Goal: Complete application form

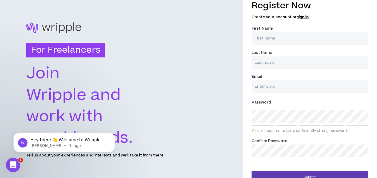
scroll to position [19, 0]
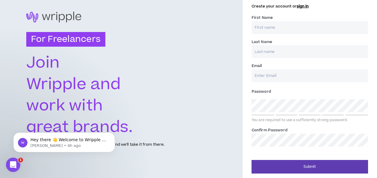
click at [304, 26] on input "First Name *" at bounding box center [310, 27] width 117 height 13
type input "Manoj"
click at [290, 48] on input "Last Name *" at bounding box center [310, 51] width 117 height 13
click at [289, 48] on input "Last Name *" at bounding box center [310, 51] width 117 height 13
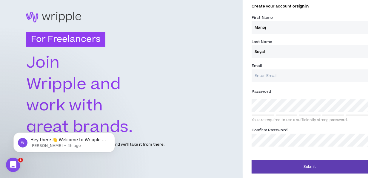
type input "Soyal"
click at [283, 75] on input "Email *" at bounding box center [310, 75] width 117 height 13
click at [283, 76] on input "Email *" at bounding box center [310, 75] width 117 height 13
type input "[EMAIL_ADDRESS][DOMAIN_NAME]"
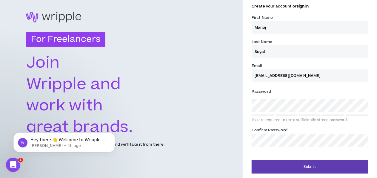
click at [296, 91] on label "Password *" at bounding box center [310, 92] width 117 height 10
click at [284, 112] on div "Password * You are required to use a sufficiently strong password." at bounding box center [310, 105] width 117 height 36
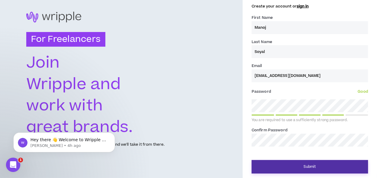
click at [316, 165] on button "Submit" at bounding box center [310, 166] width 117 height 13
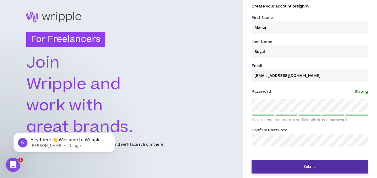
click at [311, 168] on button "Submit" at bounding box center [310, 166] width 117 height 13
click at [311, 169] on button "Submit" at bounding box center [310, 166] width 117 height 13
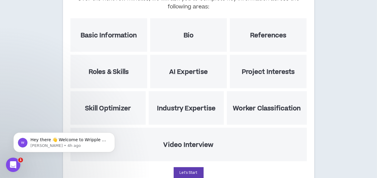
scroll to position [85, 0]
click at [93, 32] on h5 "Basic Information" at bounding box center [109, 34] width 56 height 7
click at [191, 171] on button "Let's Start" at bounding box center [189, 172] width 30 height 11
select select "US"
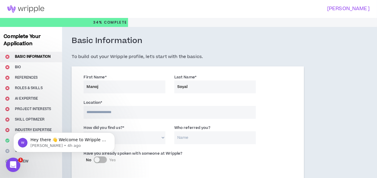
scroll to position [19, 0]
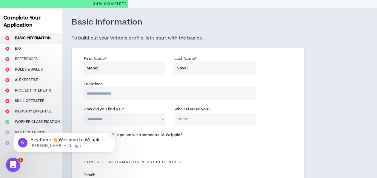
click at [114, 134] on icon "Dismiss notification" at bounding box center [113, 134] width 2 height 2
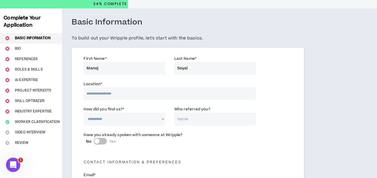
click at [143, 94] on input at bounding box center [170, 93] width 172 height 13
type input "*****"
click at [259, 122] on div "**********" at bounding box center [187, 117] width 217 height 25
click at [84, 113] on select "**********" at bounding box center [125, 119] width 82 height 13
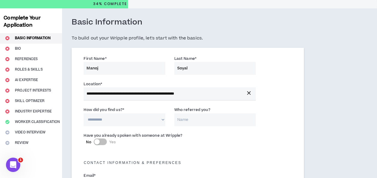
select select "*"
click option "**********" at bounding box center [0, 0] width 0 height 0
click at [194, 120] on input "Who referred you?" at bounding box center [215, 119] width 82 height 13
click at [198, 120] on input "Who referred you?" at bounding box center [215, 119] width 82 height 13
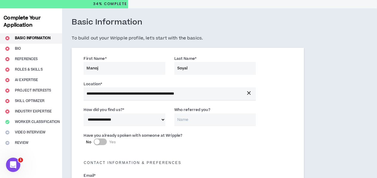
click at [198, 120] on input "Who referred you?" at bounding box center [215, 119] width 82 height 13
click at [214, 147] on div "Have you already spoken with someone at Wripple? No Yes" at bounding box center [187, 141] width 217 height 21
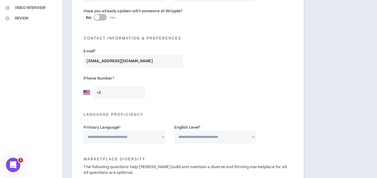
scroll to position [143, 0]
click at [132, 91] on input "+1" at bounding box center [119, 91] width 51 height 13
select select "IN"
click option "[GEOGRAPHIC_DATA]" at bounding box center [0, 0] width 0 height 0
type input "[PHONE_NUMBER]"
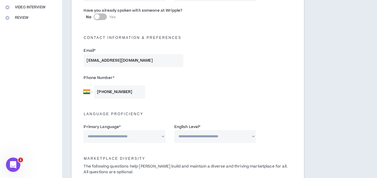
click at [178, 96] on div "Phone Number * [GEOGRAPHIC_DATA] [GEOGRAPHIC_DATA] [GEOGRAPHIC_DATA] [GEOGRAPHI…" at bounding box center [133, 85] width 109 height 25
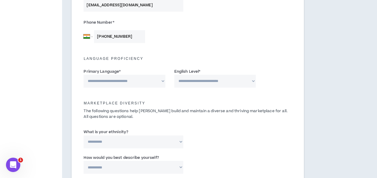
scroll to position [218, 0]
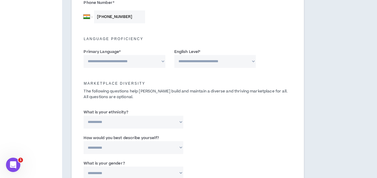
click at [84, 55] on select "**********" at bounding box center [125, 61] width 82 height 13
select select "*******"
click option "*******" at bounding box center [0, 0] width 0 height 0
click at [174, 55] on select "**********" at bounding box center [215, 61] width 82 height 13
select select "*"
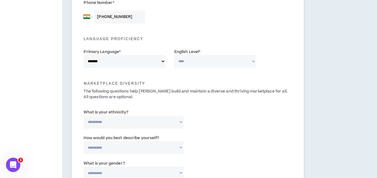
click option "**********" at bounding box center [0, 0] width 0 height 0
click at [209, 80] on div "Marketplace Diversity The following questions help [PERSON_NAME] build and main…" at bounding box center [187, 88] width 217 height 29
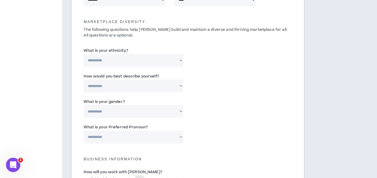
scroll to position [283, 0]
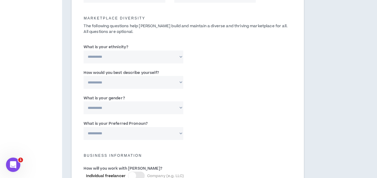
click at [84, 50] on select "**********" at bounding box center [134, 56] width 100 height 13
click at [152, 43] on div "**********" at bounding box center [187, 54] width 217 height 25
click at [84, 76] on select "**********" at bounding box center [134, 82] width 100 height 13
select select "*****"
click option "*****" at bounding box center [0, 0] width 0 height 0
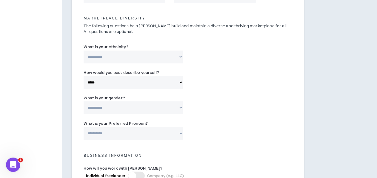
click at [84, 101] on select "**********" at bounding box center [134, 107] width 100 height 13
select select "***"
click option "***" at bounding box center [0, 0] width 0 height 0
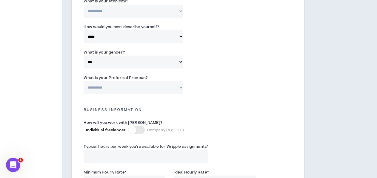
scroll to position [341, 0]
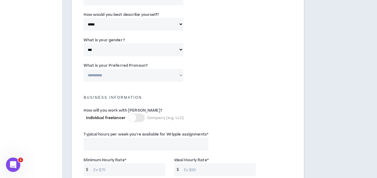
click at [84, 69] on select "**********" at bounding box center [134, 75] width 100 height 13
select select "**********"
click option "**********" at bounding box center [0, 0] width 0 height 0
click at [84, 43] on select "**********" at bounding box center [134, 49] width 100 height 13
click at [141, 51] on select "**********" at bounding box center [134, 49] width 100 height 13
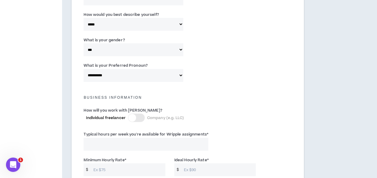
click at [140, 119] on div at bounding box center [136, 118] width 17 height 8
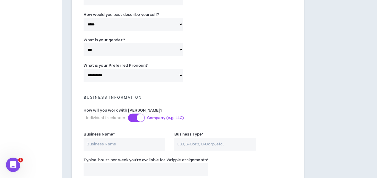
click at [131, 119] on div at bounding box center [136, 118] width 17 height 8
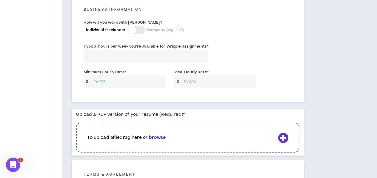
scroll to position [430, 0]
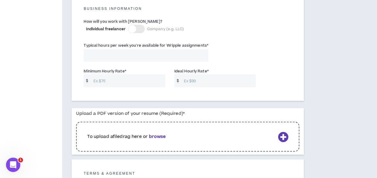
click at [172, 55] on input "Typical hours per week you're available for Wripple assignments *" at bounding box center [146, 55] width 125 height 13
type input "40"
click at [125, 79] on input "Minimum Hourly Rate *" at bounding box center [128, 80] width 75 height 13
type input "10"
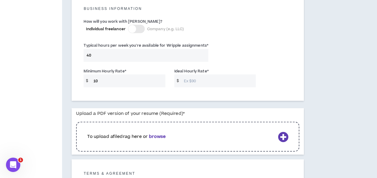
click at [202, 83] on input "Ideal Hourly Rate *" at bounding box center [218, 80] width 75 height 13
type input "50"
click at [271, 88] on div "Minimum Hourly Rate * $ 10 Ideal Hourly Rate * $ 50" at bounding box center [187, 78] width 217 height 25
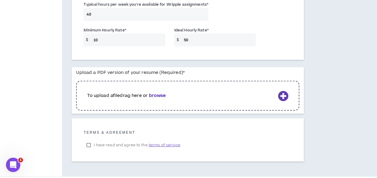
scroll to position [493, 0]
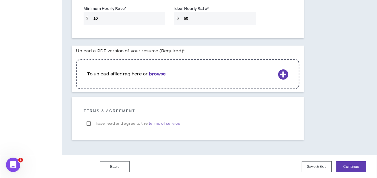
click at [91, 124] on label "I have read and agree to the terms of service" at bounding box center [133, 123] width 99 height 9
click at [353, 167] on button "Continue" at bounding box center [352, 166] width 30 height 11
click at [163, 74] on b "browse" at bounding box center [157, 74] width 17 height 6
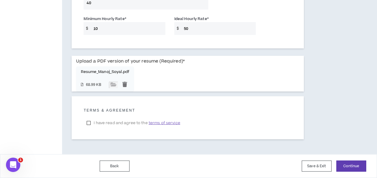
scroll to position [482, 0]
click at [354, 167] on button "Continue" at bounding box center [352, 166] width 30 height 11
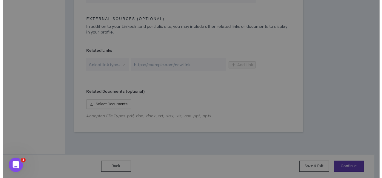
scroll to position [317, 0]
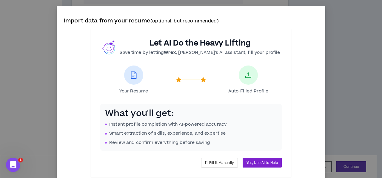
click at [247, 164] on span "Yes, Use AI to Help" at bounding box center [262, 163] width 31 height 6
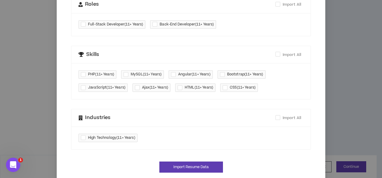
scroll to position [203, 0]
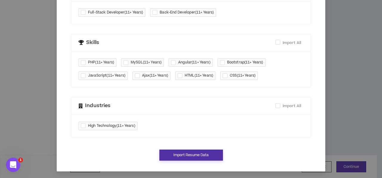
click at [195, 155] on button "Import Resume Data" at bounding box center [192, 154] width 64 height 11
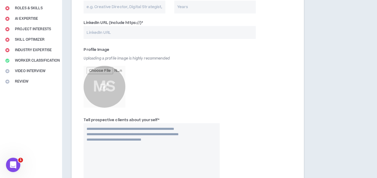
scroll to position [31, 0]
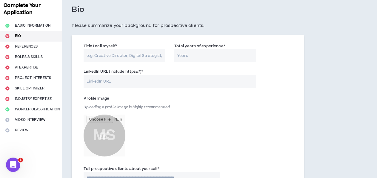
click at [149, 58] on input "Title I call myself *" at bounding box center [125, 55] width 82 height 13
click at [144, 56] on input "Title I call myself *" at bounding box center [125, 55] width 82 height 13
paste input "Full Stack Web Developer 11 Years Experience in PHP, Laravel, React"
type input "Full Stack Web Developer 11 Years Experience in PHP, Laravel, React"
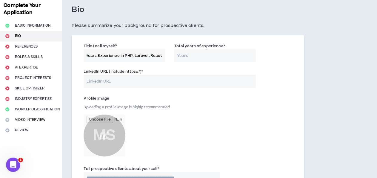
click at [199, 58] on input "Total years of experience *" at bounding box center [215, 55] width 82 height 13
type input "11"
click at [131, 57] on input "Full Stack Web Developer 11 Years Experience in PHP, Laravel, React" at bounding box center [125, 55] width 82 height 13
click at [140, 82] on input "LinkedIn URL (Include https://) *" at bounding box center [170, 81] width 172 height 13
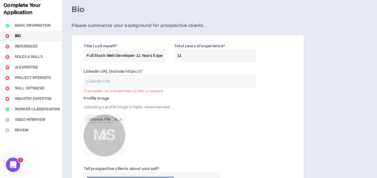
paste input "[URL][DOMAIN_NAME]"
type input "[URL][DOMAIN_NAME]"
click at [186, 112] on div "Profile Image Uploading a profile image is highly recommended MS" at bounding box center [152, 126] width 136 height 66
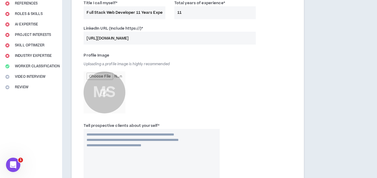
scroll to position [77, 0]
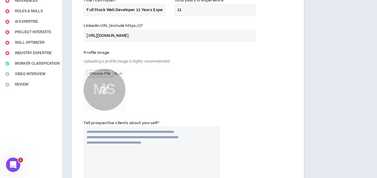
click at [109, 90] on input "file" at bounding box center [105, 90] width 42 height 42
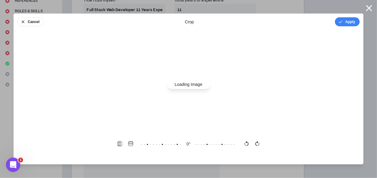
scroll to position [0, 0]
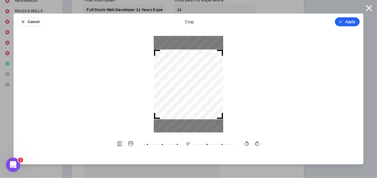
click at [352, 20] on button "Apply" at bounding box center [347, 21] width 25 height 9
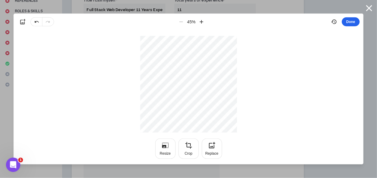
click at [351, 23] on button "Done" at bounding box center [351, 21] width 18 height 9
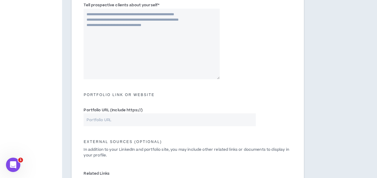
scroll to position [196, 0]
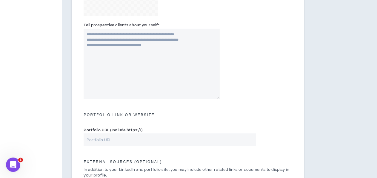
click at [158, 140] on input "Portfolio URL (Include https://)" at bounding box center [170, 139] width 172 height 13
paste input "[URL][DOMAIN_NAME]"
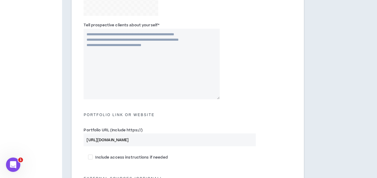
type input "[URL][DOMAIN_NAME]"
click at [139, 85] on textarea "Tell prospective clients about yourself *" at bounding box center [152, 64] width 136 height 70
click at [119, 72] on textarea "Tell prospective clients about yourself *" at bounding box center [152, 64] width 136 height 70
paste textarea "**********"
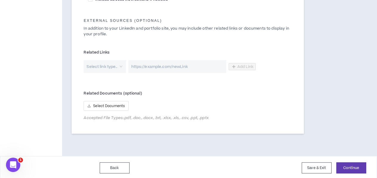
scroll to position [355, 0]
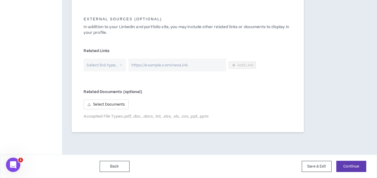
type textarea "**********"
click at [117, 66] on input "search" at bounding box center [102, 65] width 31 height 13
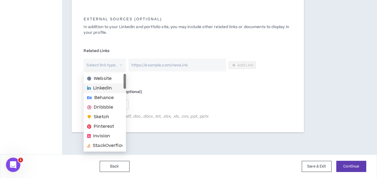
click at [110, 88] on span "LinkedIn" at bounding box center [102, 88] width 19 height 7
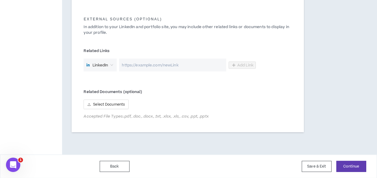
click at [178, 72] on div "Related Links 1 LinkedIn Add Link" at bounding box center [187, 59] width 217 height 33
click at [179, 66] on input "url" at bounding box center [172, 65] width 107 height 13
paste input "[URL][DOMAIN_NAME]"
type input "[URL][DOMAIN_NAME]"
click at [237, 65] on span "Add Link" at bounding box center [245, 65] width 16 height 5
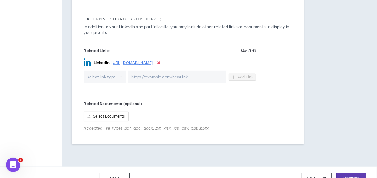
click at [255, 101] on div "Related Documents (optional) Select Documents Accepted File Types: .pdf, .doc, …" at bounding box center [187, 116] width 217 height 38
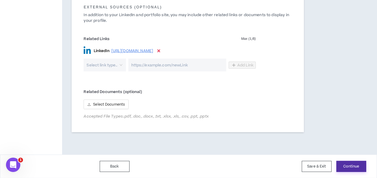
click at [355, 166] on button "Continue" at bounding box center [352, 166] width 30 height 11
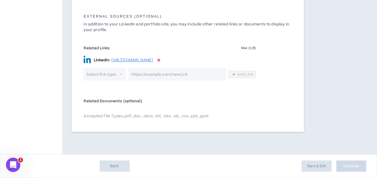
scroll to position [358, 0]
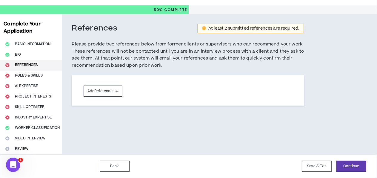
scroll to position [12, 0]
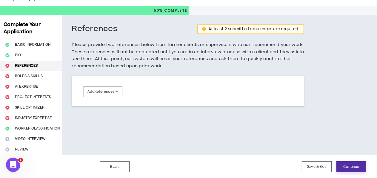
click at [350, 165] on button "Continue" at bounding box center [352, 166] width 30 height 11
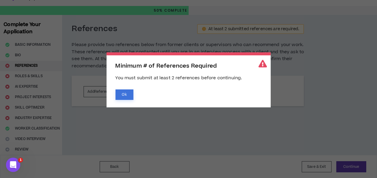
click at [127, 99] on button "Ok" at bounding box center [125, 94] width 18 height 10
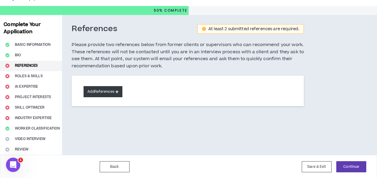
click at [99, 94] on button "Add References" at bounding box center [103, 91] width 39 height 11
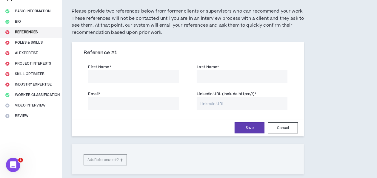
scroll to position [46, 0]
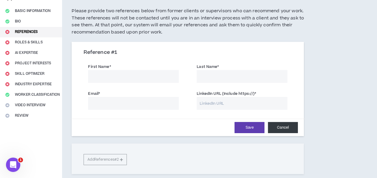
click at [271, 128] on button "Cancel" at bounding box center [283, 127] width 30 height 11
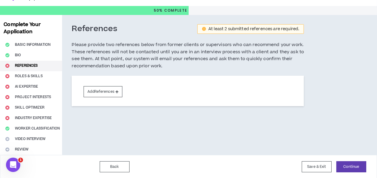
scroll to position [0, 0]
